Goal: Obtain resource: Download file/media

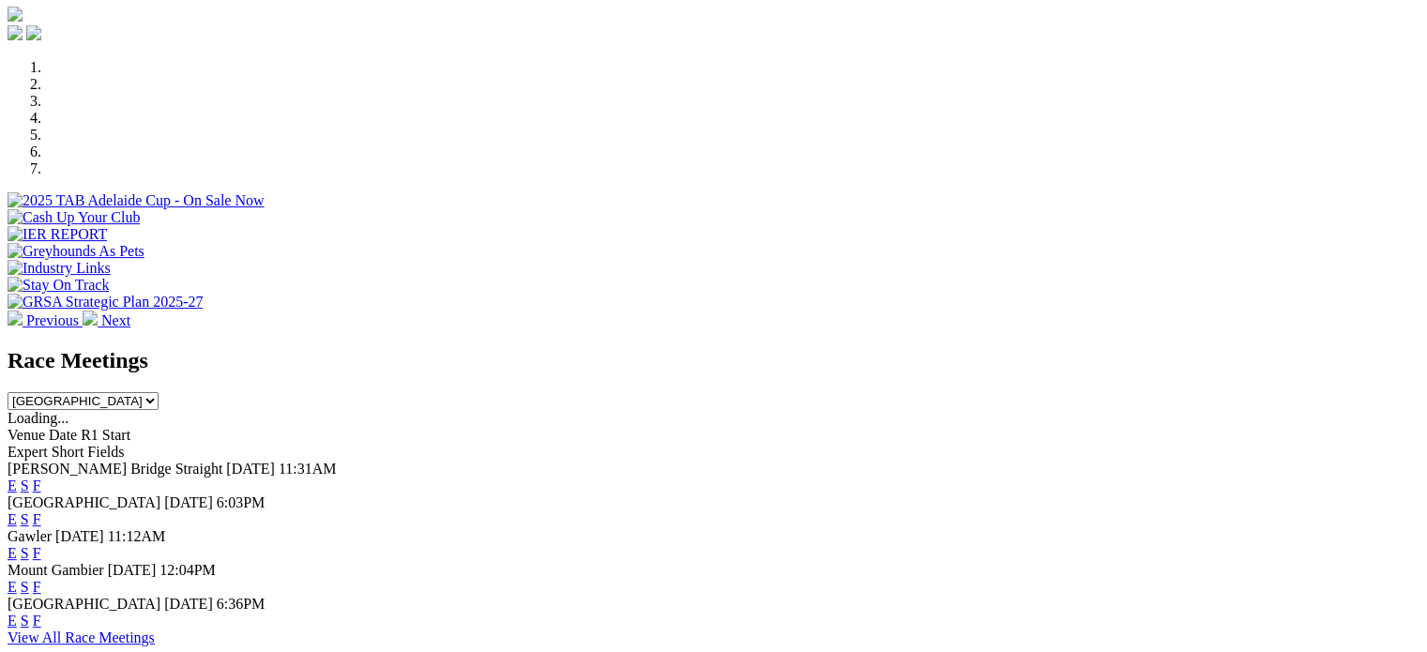
scroll to position [657, 0]
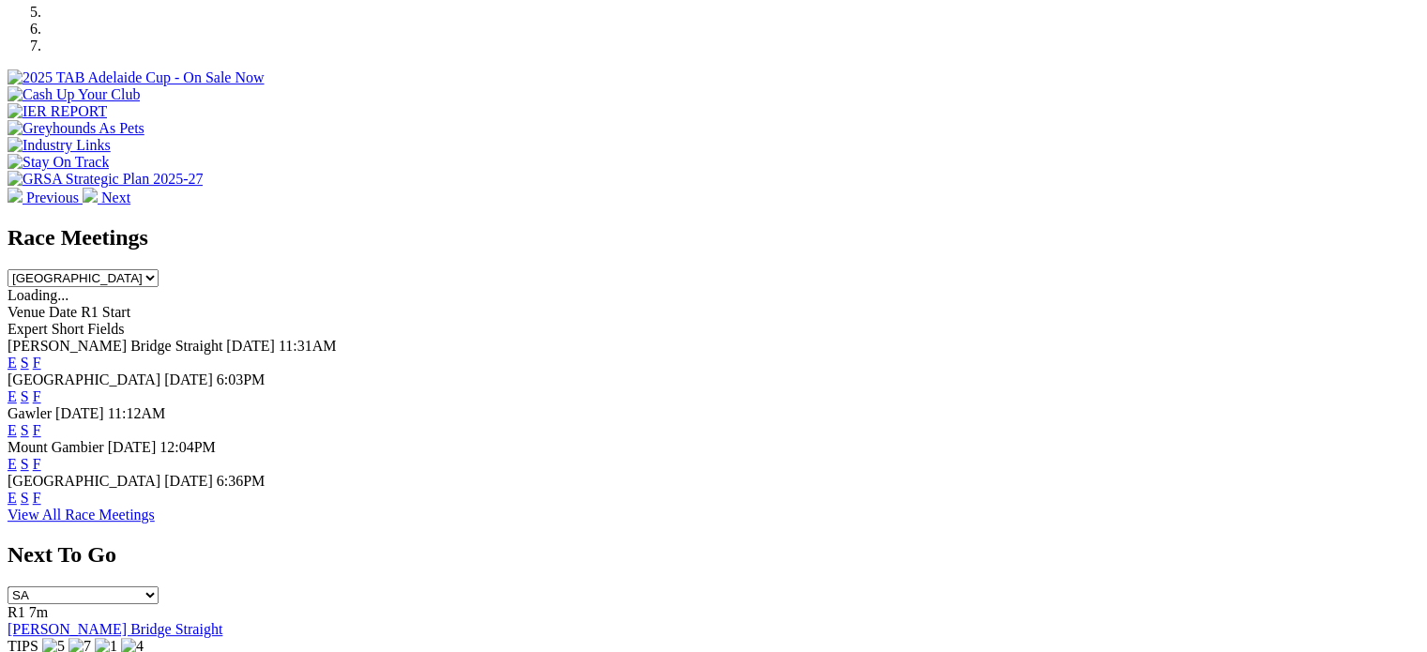
click at [41, 456] on span "F" at bounding box center [37, 464] width 8 height 16
drag, startPoint x: 974, startPoint y: 401, endPoint x: 826, endPoint y: 336, distance: 162.1
click at [41, 456] on link "F" at bounding box center [37, 464] width 8 height 16
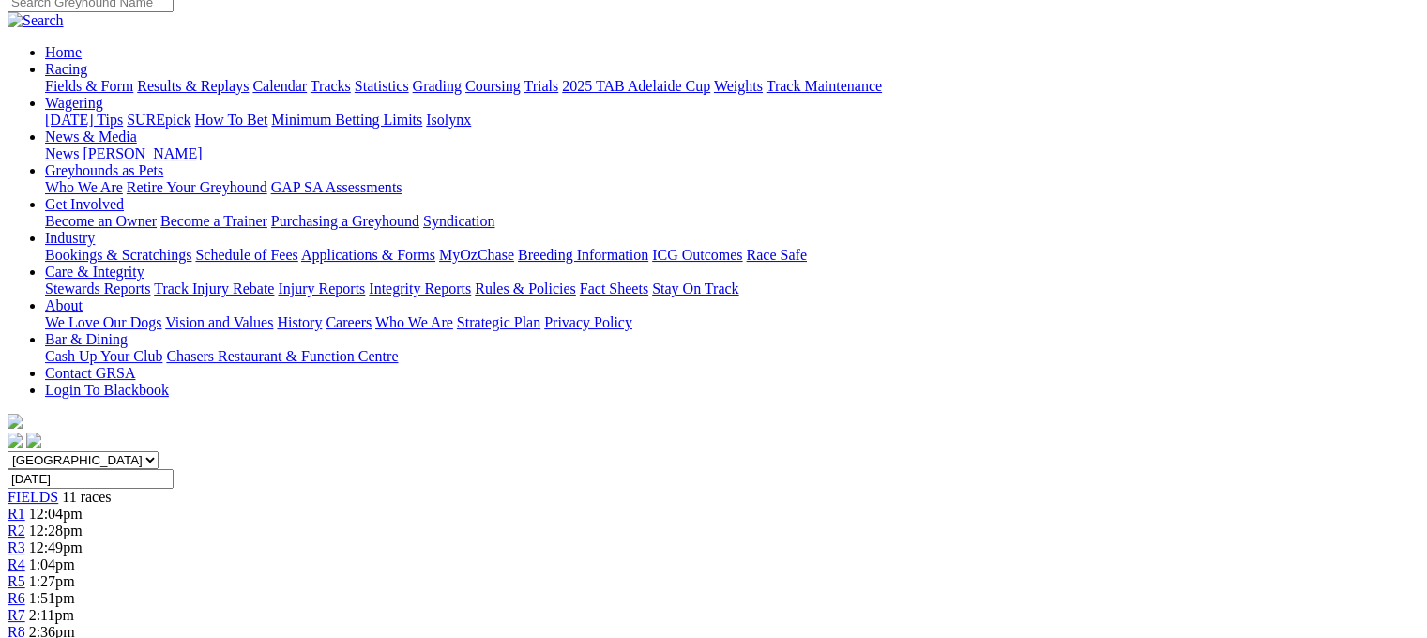
scroll to position [188, 0]
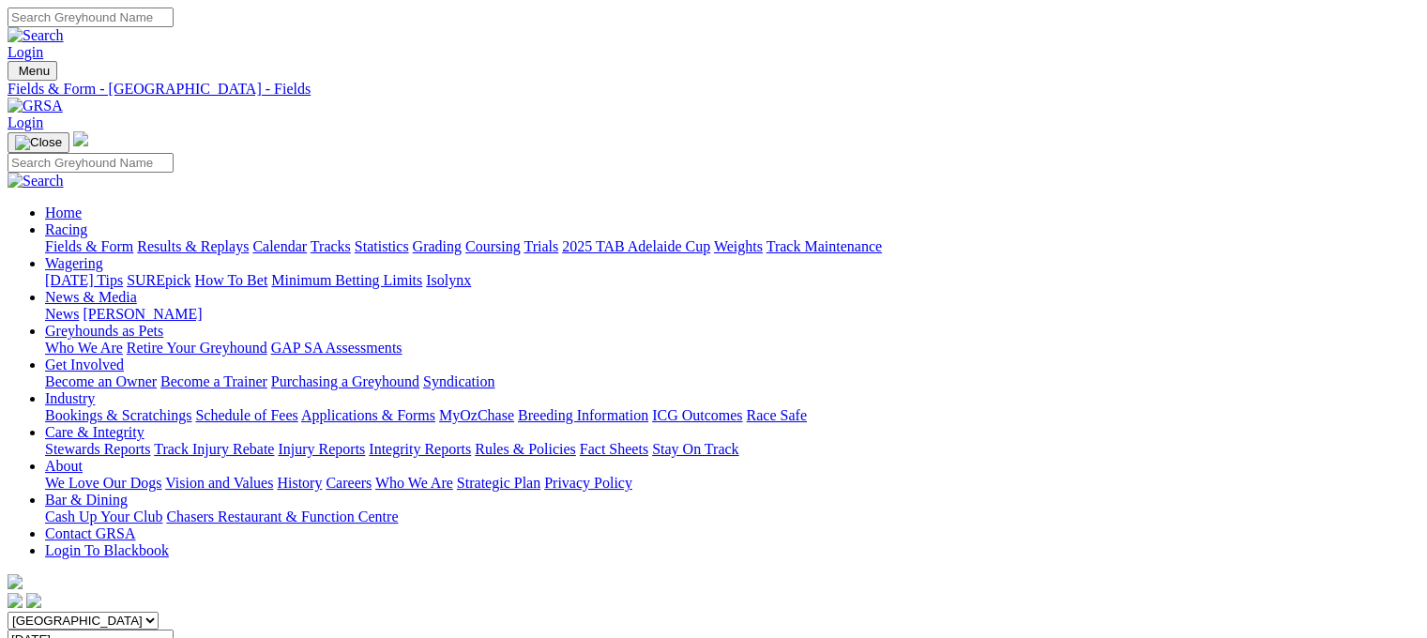
click at [169, 61] on div "Menu Fields & Form - Mount Gambier - Fields Login Home Racing Fields & Form Res…" at bounding box center [714, 336] width 1412 height 551
click at [63, 98] on img at bounding box center [35, 106] width 55 height 17
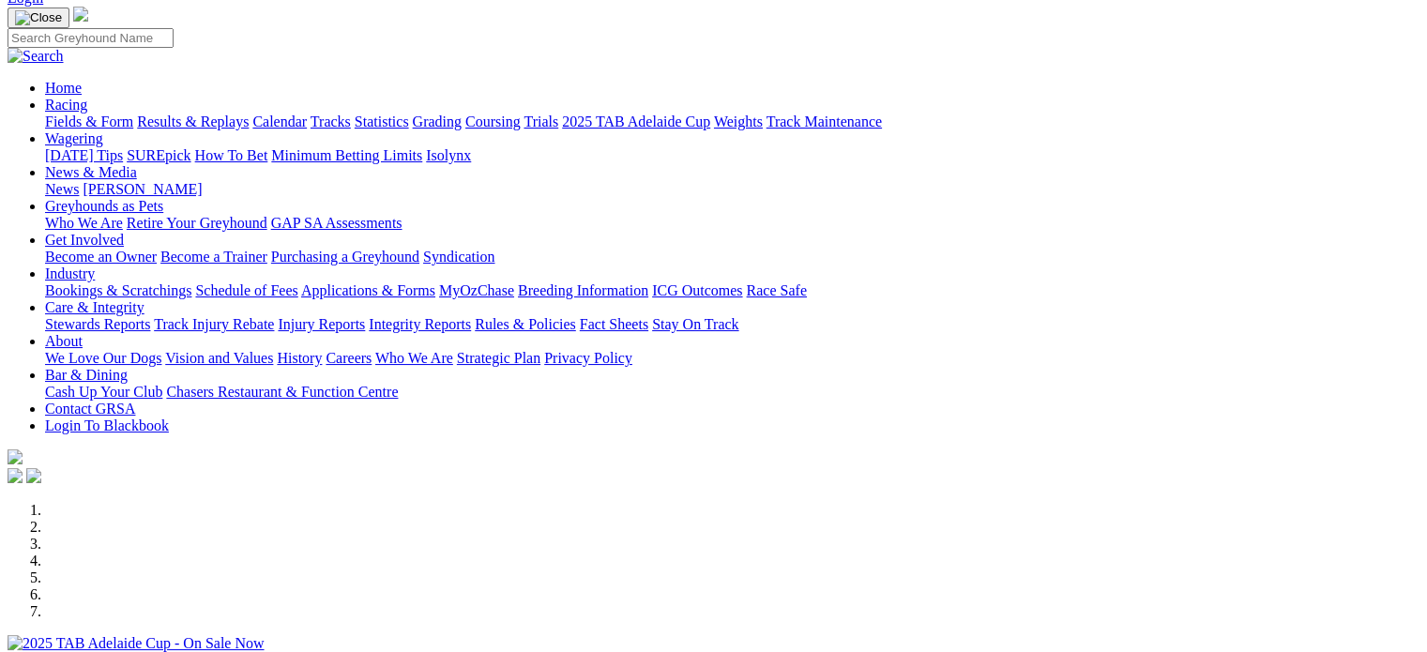
scroll to position [94, 0]
